Goal: Navigation & Orientation: Find specific page/section

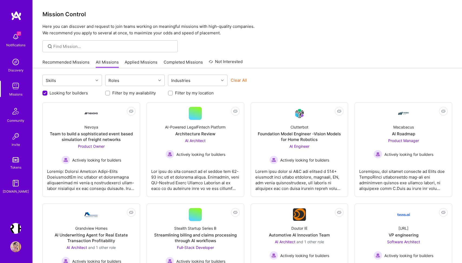
click at [15, 87] on img at bounding box center [15, 86] width 11 height 11
click at [16, 13] on img at bounding box center [16, 16] width 11 height 10
